Goal: Task Accomplishment & Management: Manage account settings

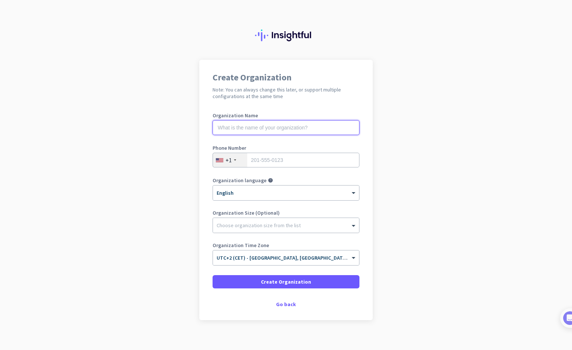
click at [296, 126] on input "text" at bounding box center [286, 127] width 147 height 15
type input "Insightful Success"
click at [285, 162] on input "tel" at bounding box center [286, 160] width 147 height 15
click at [223, 162] on div at bounding box center [219, 160] width 7 height 4
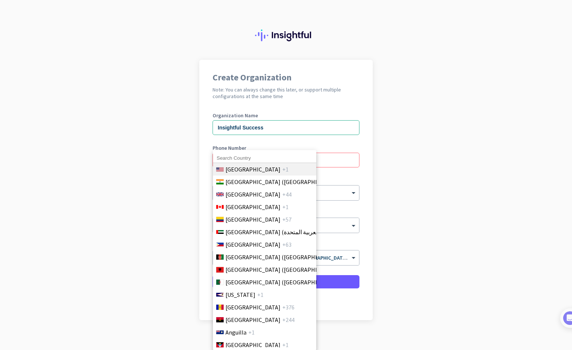
click at [285, 172] on li "[GEOGRAPHIC_DATA] +1" at bounding box center [265, 169] width 104 height 13
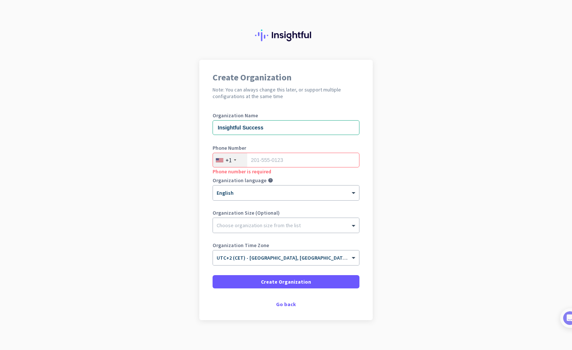
click at [234, 159] on div at bounding box center [235, 159] width 2 height 1
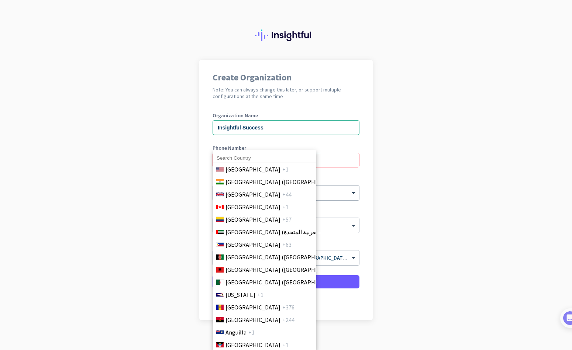
click at [244, 158] on input at bounding box center [264, 159] width 103 height 10
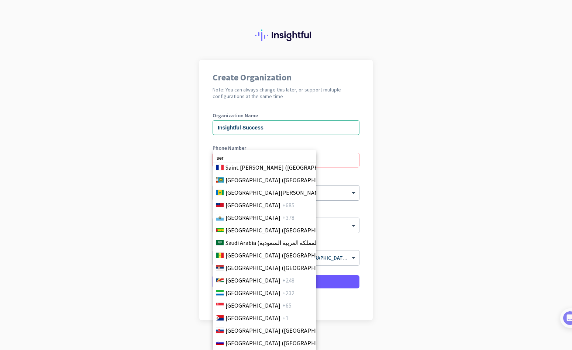
scroll to position [2386, 0]
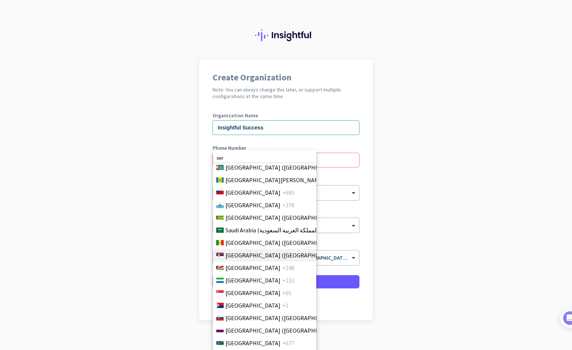
type input "ser"
click at [238, 252] on span "[GEOGRAPHIC_DATA] ([GEOGRAPHIC_DATA])" at bounding box center [283, 255] width 115 height 9
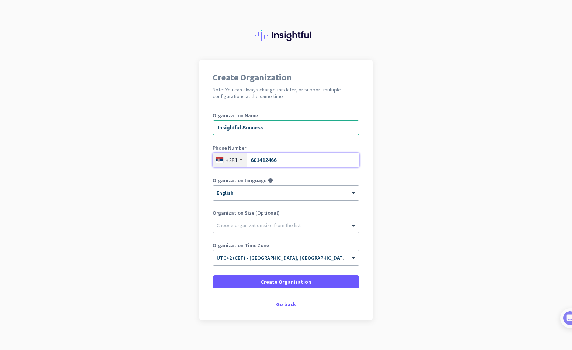
type input "601412466"
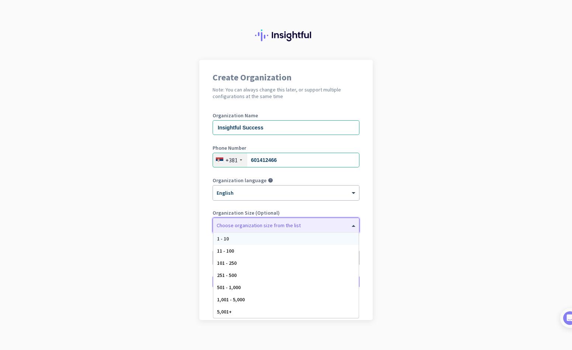
click at [245, 227] on div "Choose organization size from the list" at bounding box center [259, 225] width 84 height 7
click at [239, 243] on div "1 - 10" at bounding box center [285, 239] width 145 height 12
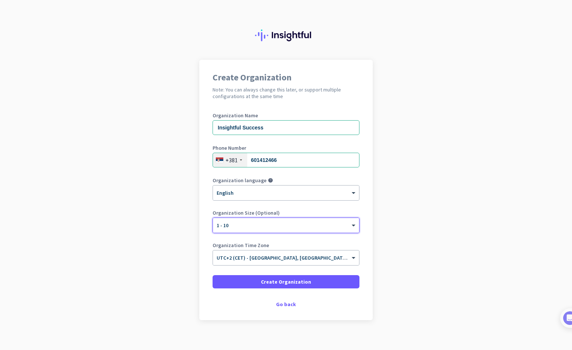
click at [263, 245] on label "Organization Time Zone" at bounding box center [286, 245] width 147 height 5
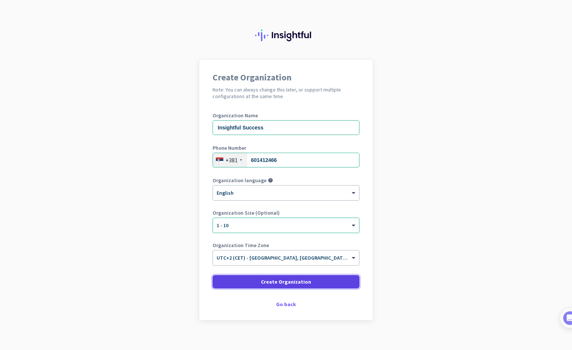
click at [262, 281] on span at bounding box center [286, 282] width 147 height 18
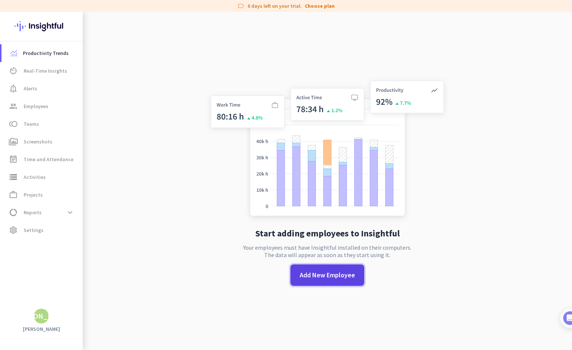
click at [302, 277] on span "Add New Employee" at bounding box center [327, 276] width 55 height 10
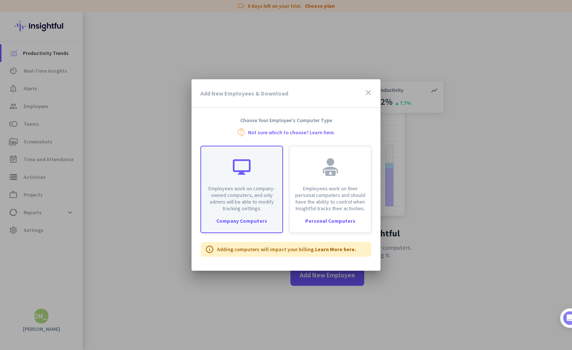
click at [260, 202] on p "Employees work on company-owned computers, and only admins will be able to modi…" at bounding box center [242, 198] width 72 height 27
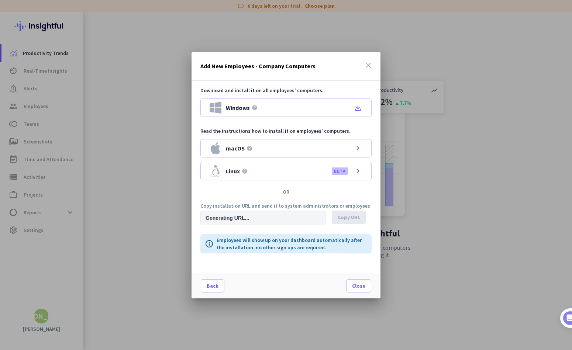
type input "[URL][DOMAIN_NAME]"
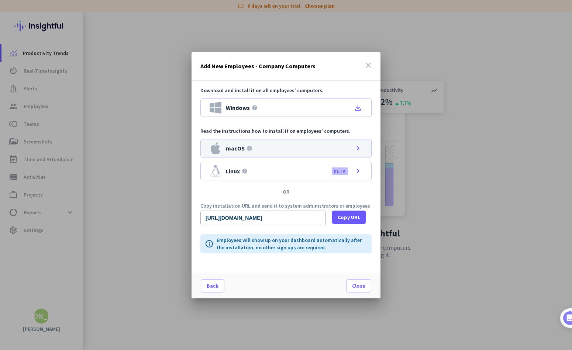
click at [289, 153] on div "macOS help chevron_right" at bounding box center [285, 148] width 171 height 18
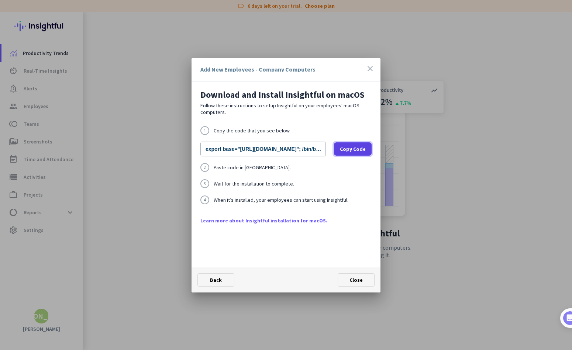
click at [356, 152] on span "Copy Code" at bounding box center [353, 148] width 26 height 7
click at [347, 145] on span at bounding box center [353, 149] width 38 height 18
click at [216, 277] on span "Back" at bounding box center [216, 280] width 12 height 7
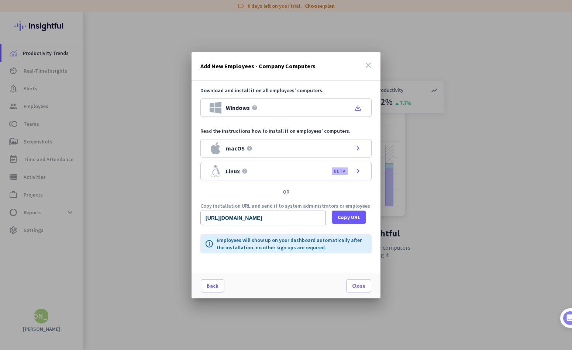
click at [367, 67] on icon "close" at bounding box center [368, 65] width 9 height 9
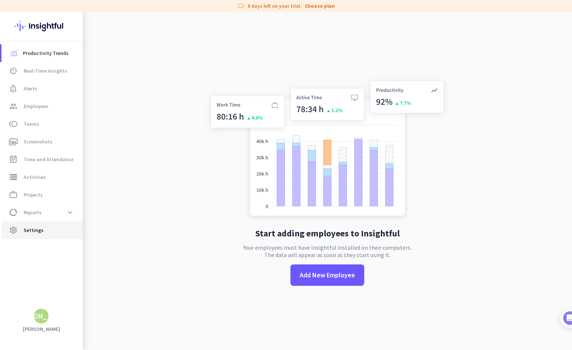
click at [46, 231] on span "settings Settings" at bounding box center [41, 230] width 69 height 9
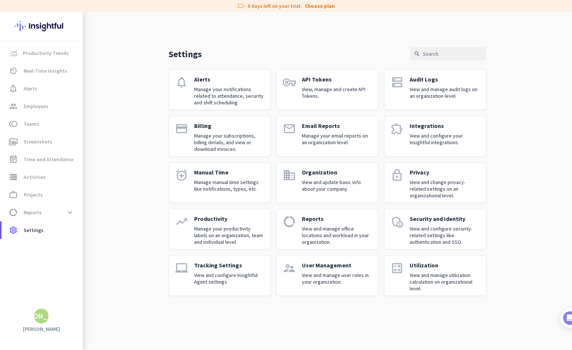
click at [241, 275] on p "View and configure Insightful Agent settings." at bounding box center [229, 278] width 70 height 13
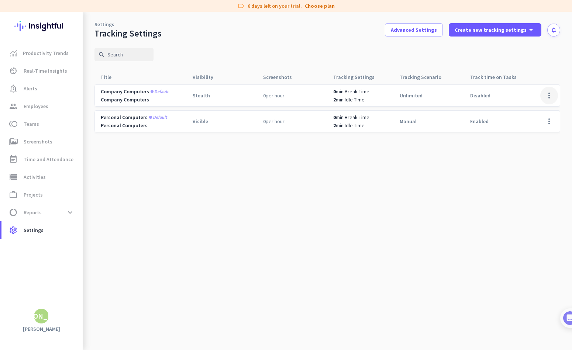
click at [544, 98] on span at bounding box center [549, 96] width 18 height 18
click at [530, 113] on span "Edit" at bounding box center [534, 110] width 35 height 7
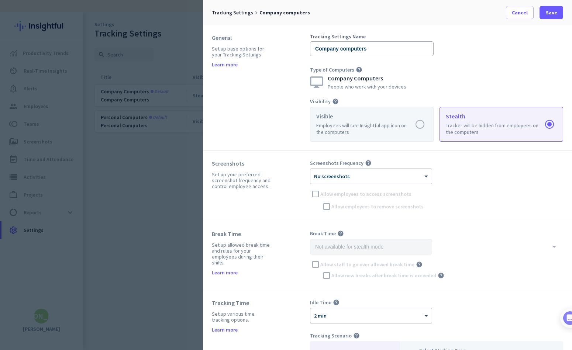
click at [388, 129] on label at bounding box center [371, 124] width 123 height 34
click at [0, 0] on input "radio" at bounding box center [0, 0] width 0 height 0
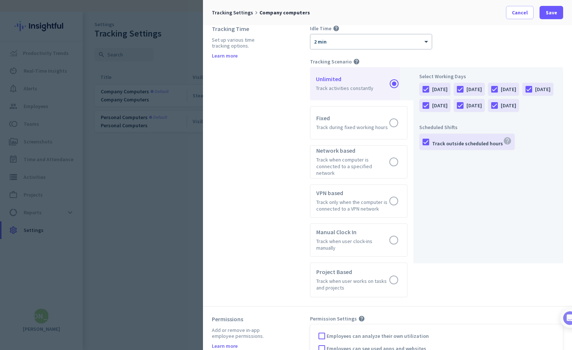
scroll to position [316, 0]
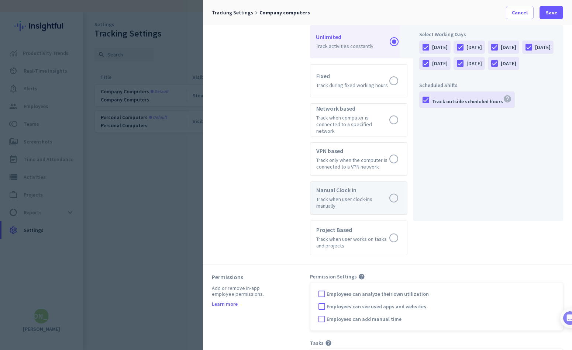
click at [349, 191] on label at bounding box center [358, 198] width 97 height 32
click at [0, 0] on input "radio" at bounding box center [0, 0] width 0 height 0
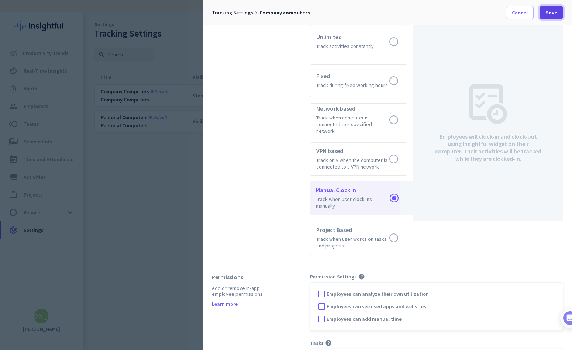
click at [549, 17] on span at bounding box center [552, 13] width 24 height 18
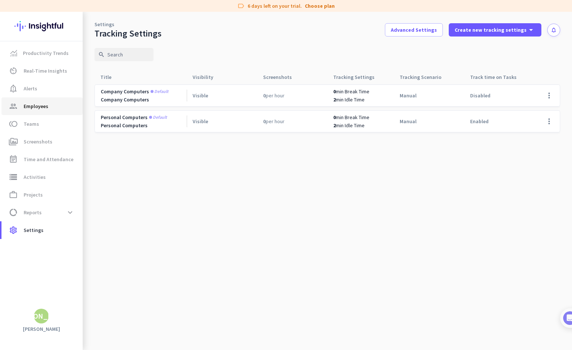
click at [44, 112] on link "group Employees" at bounding box center [41, 106] width 81 height 18
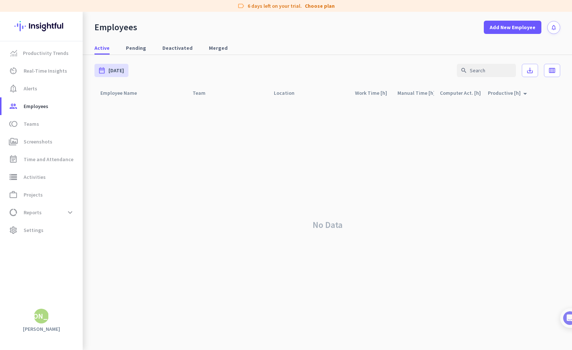
click at [111, 78] on div "date_range [DATE] [DATE] - [DATE] search save_alt calendar_view_week" at bounding box center [327, 70] width 466 height 31
click at [111, 69] on span "[DATE]" at bounding box center [117, 70] width 16 height 7
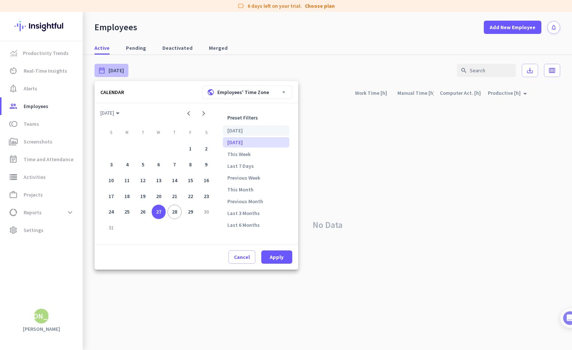
click at [262, 134] on li "[DATE]" at bounding box center [256, 131] width 66 height 10
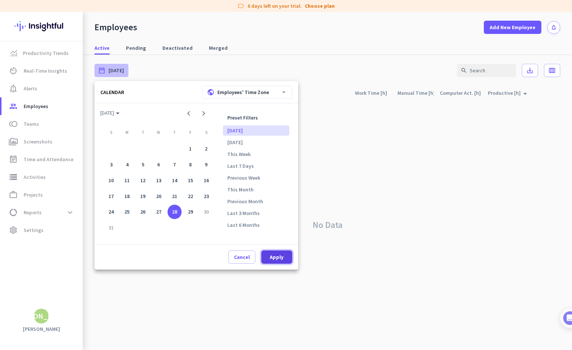
click at [271, 261] on span at bounding box center [276, 257] width 31 height 18
type input "[DATE] - [DATE]"
